Goal: Find specific page/section: Find specific page/section

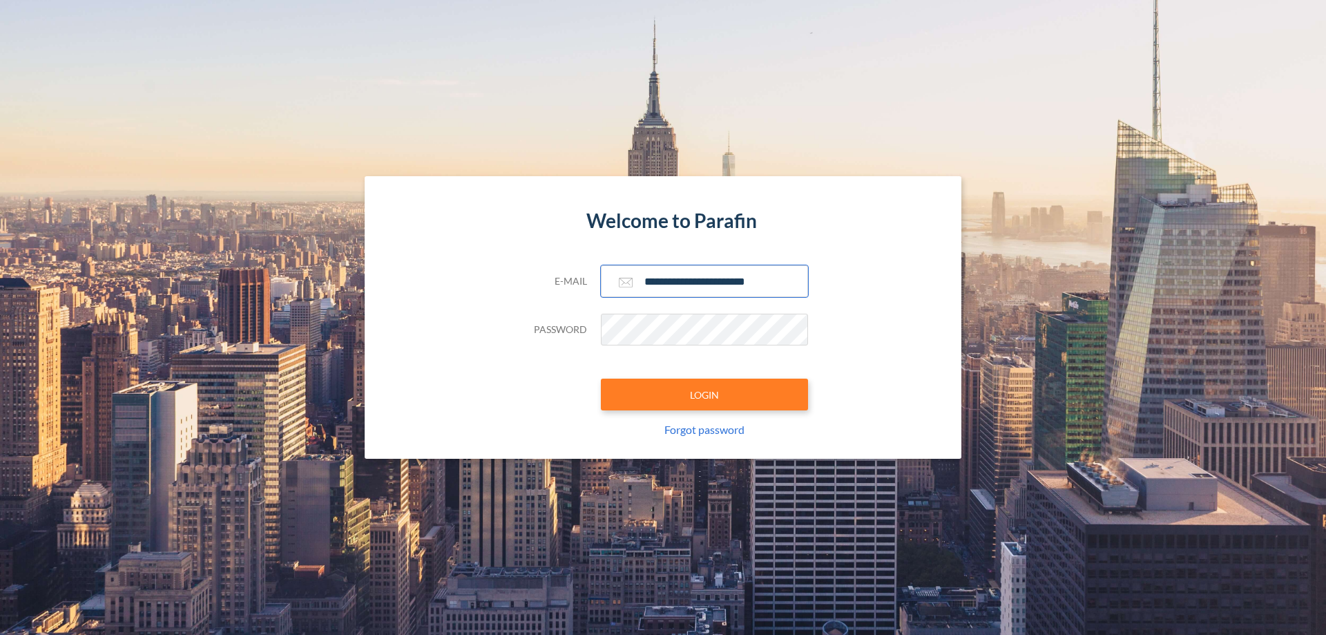
type input "**********"
click at [704, 394] on button "LOGIN" at bounding box center [704, 394] width 207 height 32
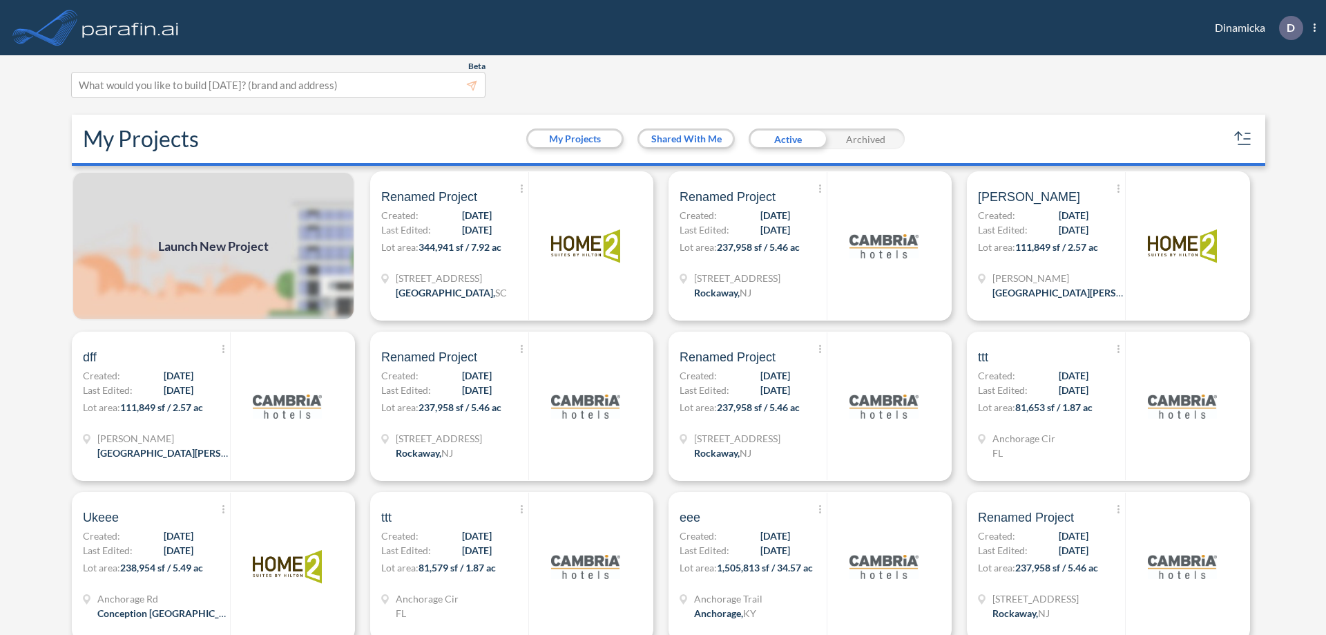
scroll to position [3, 0]
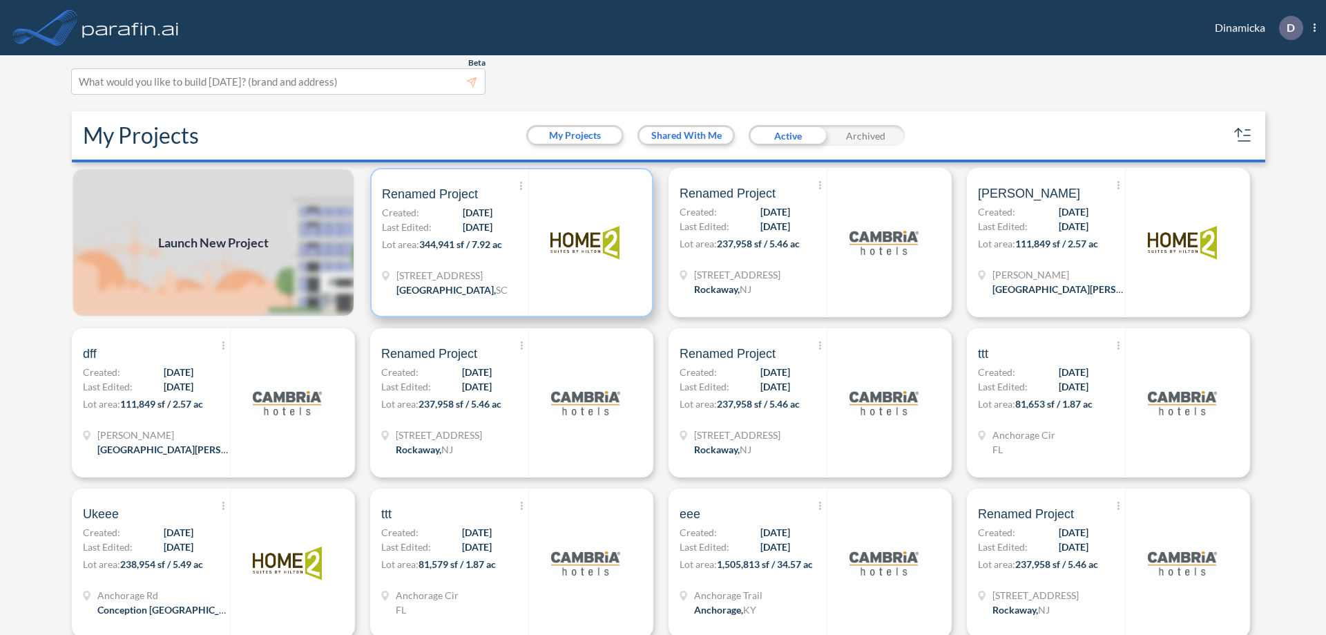
click at [509, 242] on p "Lot area: 344,941 sf / 7.92 ac" at bounding box center [455, 247] width 146 height 20
